Goal: Task Accomplishment & Management: Use online tool/utility

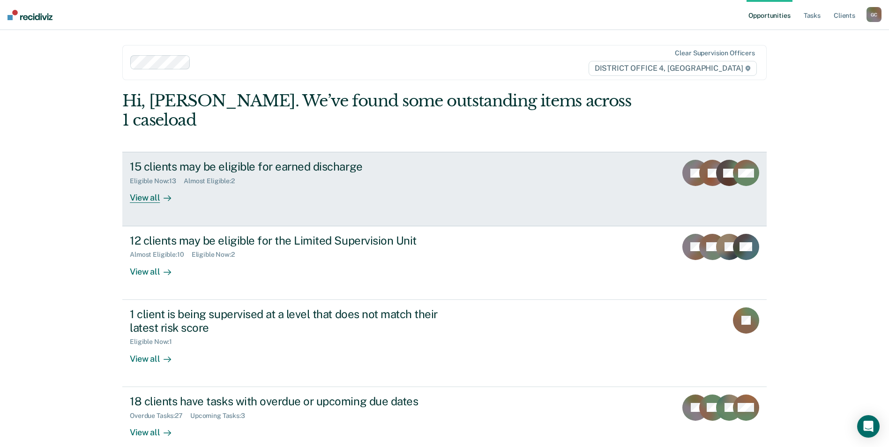
click at [144, 185] on div "View all" at bounding box center [156, 194] width 52 height 18
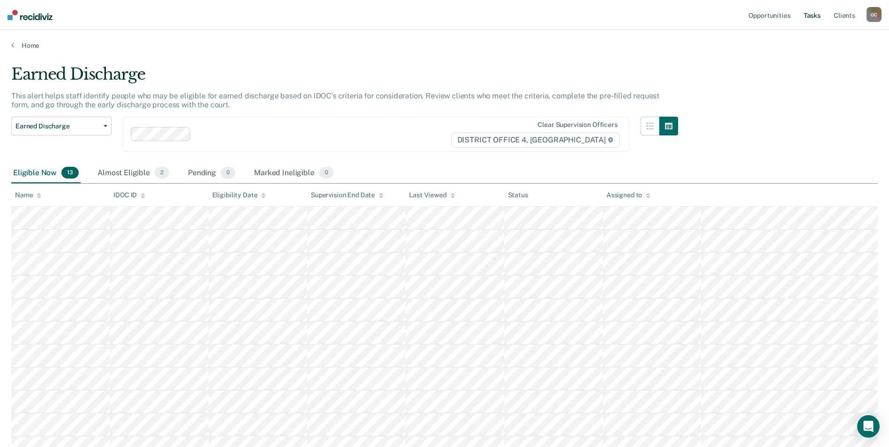
click at [813, 16] on link "Tasks" at bounding box center [812, 15] width 21 height 30
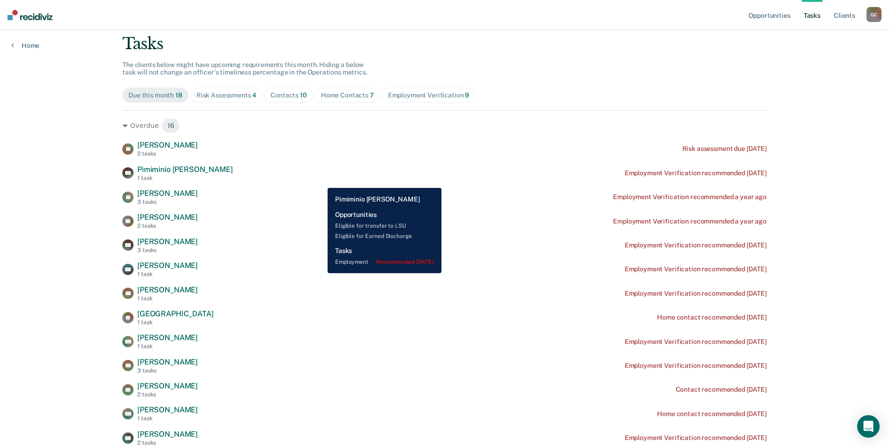
scroll to position [104, 0]
